Goal: Task Accomplishment & Management: Complete application form

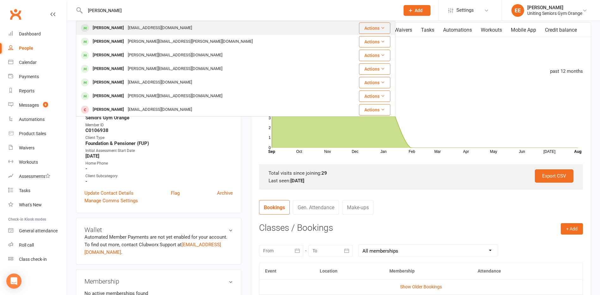
type input "[PERSON_NAME]"
click at [145, 28] on div "[EMAIL_ADDRESS][DOMAIN_NAME]" at bounding box center [160, 27] width 68 height 9
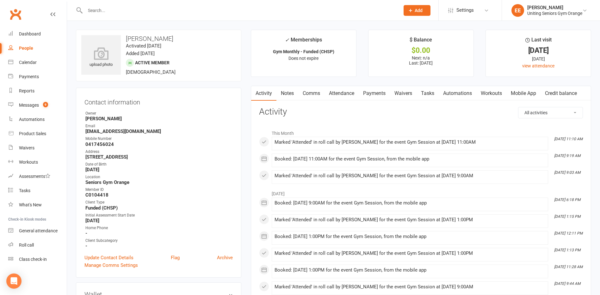
click at [132, 13] on input "text" at bounding box center [239, 10] width 312 height 9
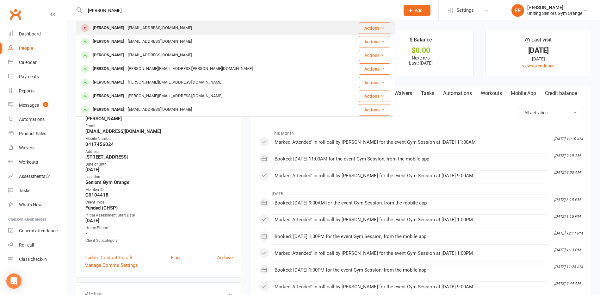
type input "[PERSON_NAME]"
click at [129, 26] on div "[EMAIL_ADDRESS][DOMAIN_NAME]" at bounding box center [160, 27] width 68 height 9
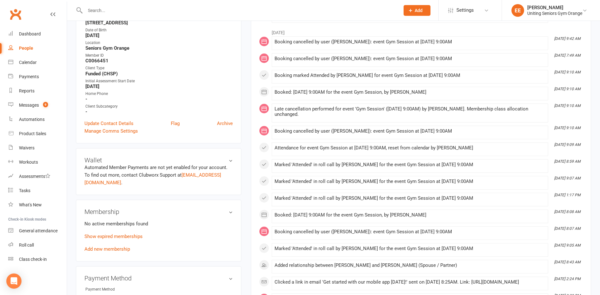
scroll to position [190, 0]
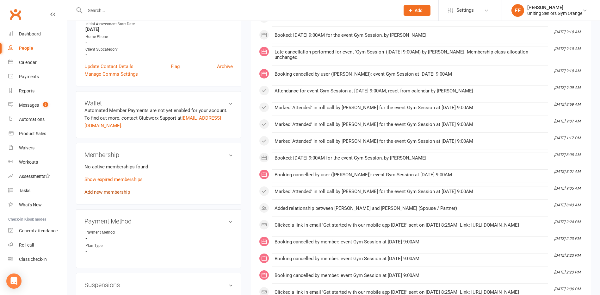
click at [108, 190] on link "Add new membership" at bounding box center [107, 192] width 46 height 6
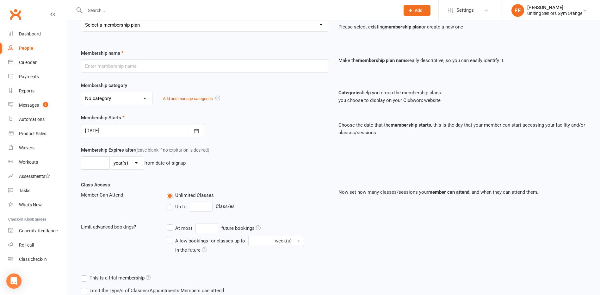
scroll to position [107, 0]
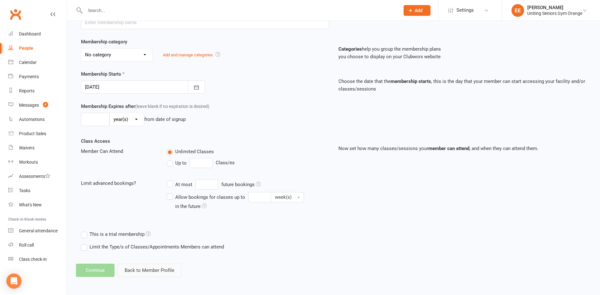
click at [136, 272] on button "Back to Member Profile" at bounding box center [149, 270] width 64 height 13
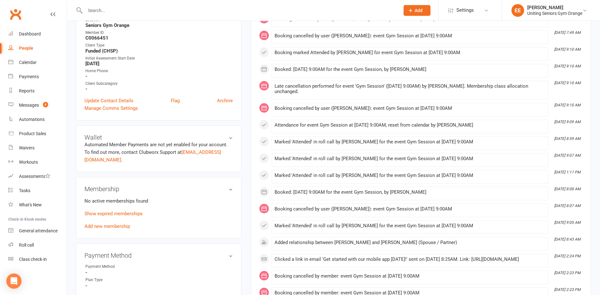
scroll to position [158, 0]
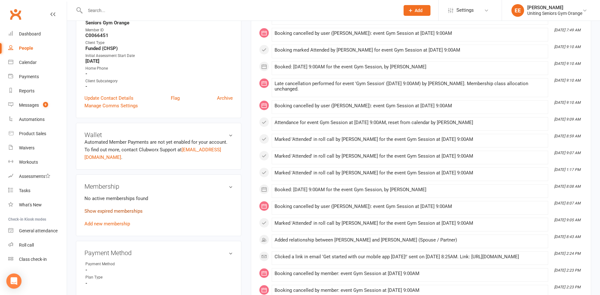
click at [123, 209] on link "Show expired memberships" at bounding box center [113, 211] width 58 height 6
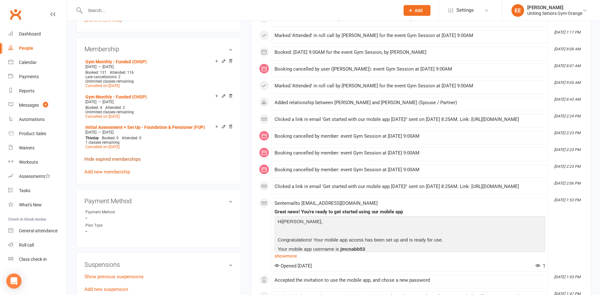
scroll to position [348, 0]
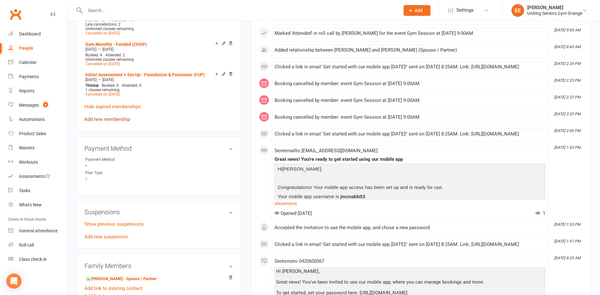
click at [97, 119] on link "Add new membership" at bounding box center [107, 119] width 46 height 6
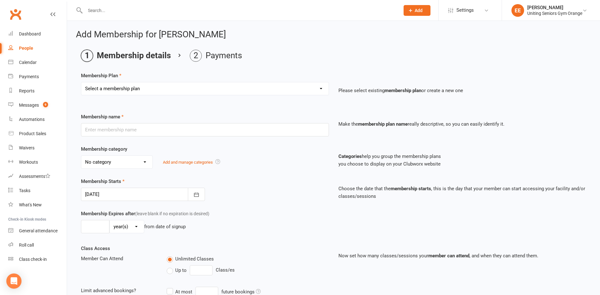
click at [129, 91] on select "Select a membership plan Create new Membership Plan Initial Assessment + Set Up…" at bounding box center [204, 88] width 247 height 13
select select "6"
click at [81, 82] on select "Select a membership plan Create new Membership Plan Initial Assessment + Set Up…" at bounding box center [204, 88] width 247 height 13
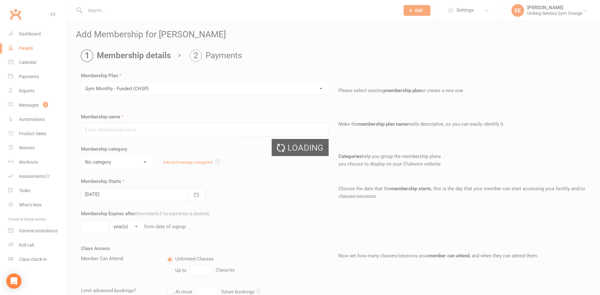
type input "Gym Monthly - Funded (CHSP)"
select select "3"
type input "0"
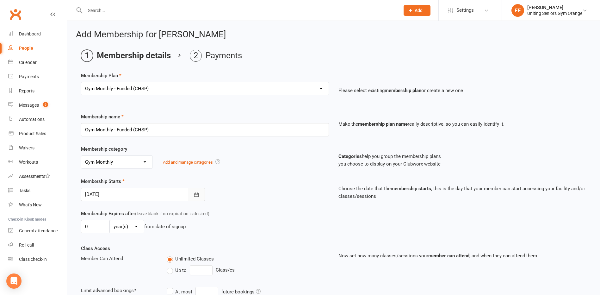
click at [200, 195] on button "button" at bounding box center [196, 194] width 17 height 13
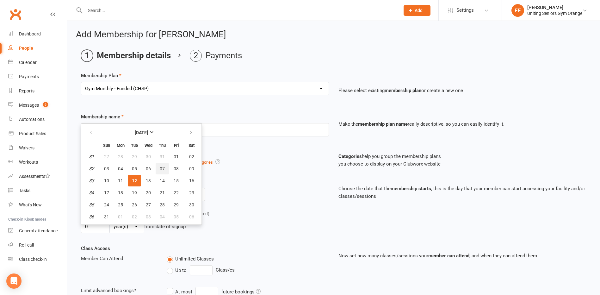
click at [165, 168] on button "07" at bounding box center [162, 168] width 13 height 11
type input "[DATE]"
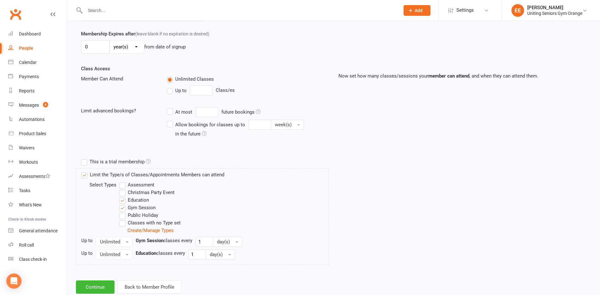
scroll to position [190, 0]
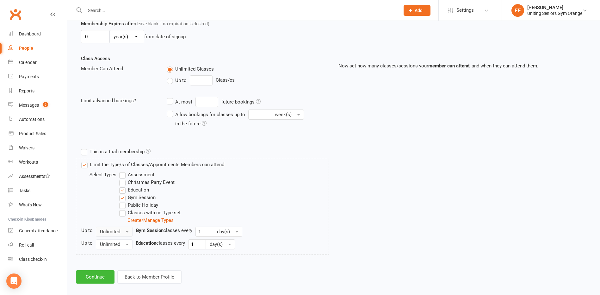
click at [119, 228] on button "Unlimited" at bounding box center [114, 232] width 37 height 10
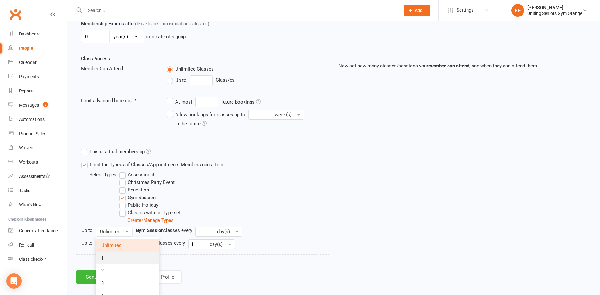
click at [107, 253] on link "1" at bounding box center [127, 257] width 63 height 13
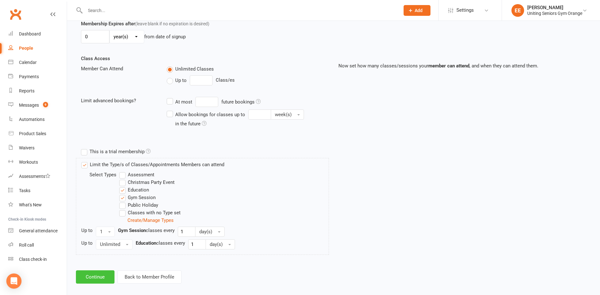
click at [90, 278] on button "Continue" at bounding box center [95, 276] width 39 height 13
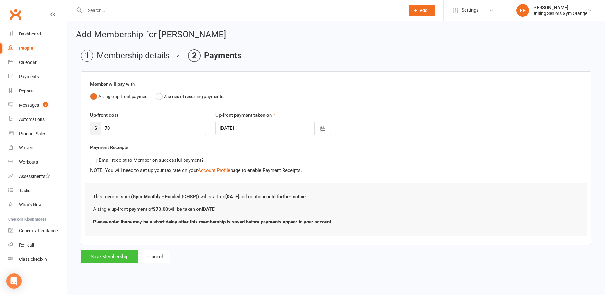
click at [93, 254] on button "Save Membership" at bounding box center [109, 256] width 57 height 13
